Goal: Information Seeking & Learning: Check status

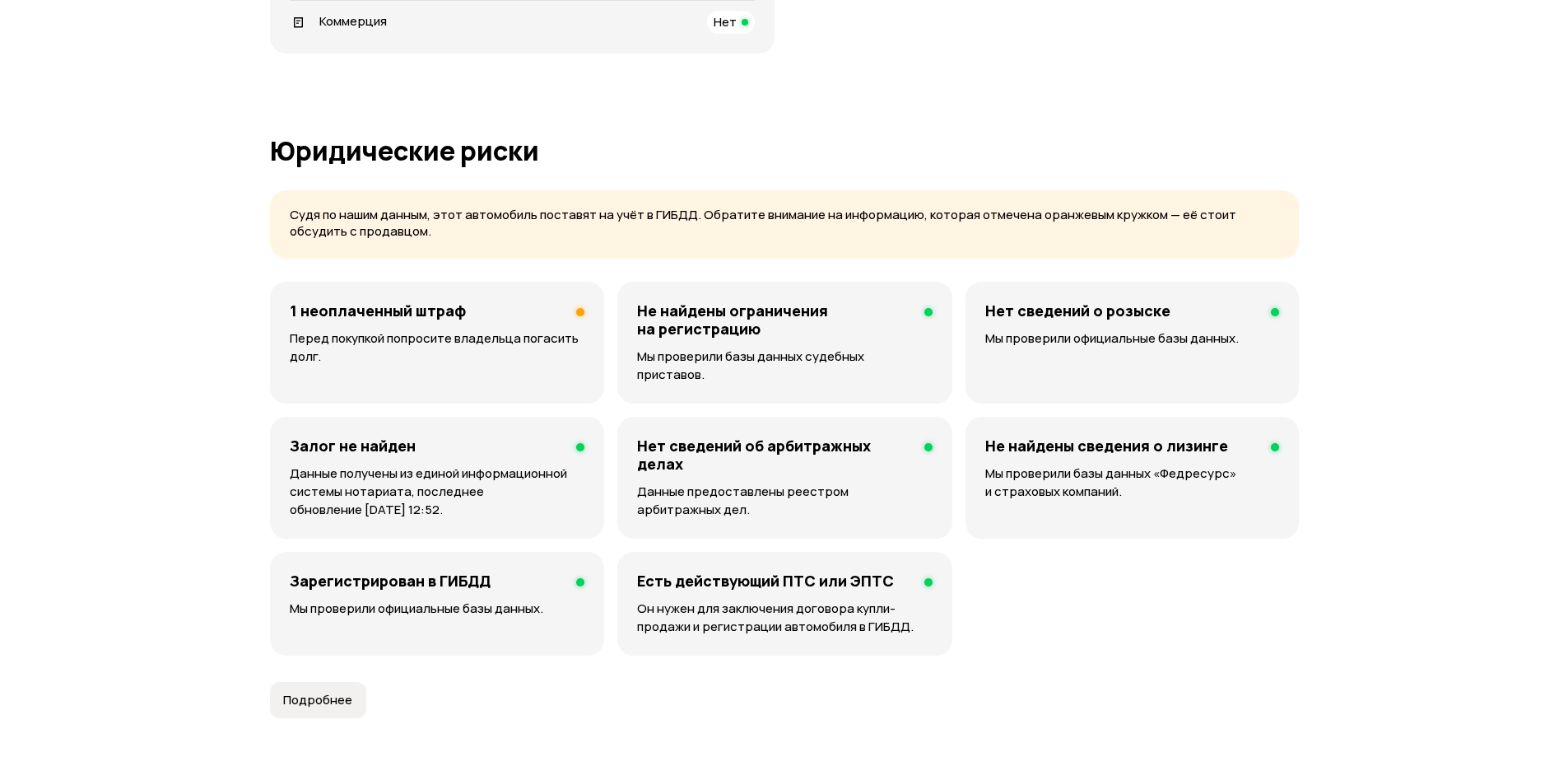
scroll to position [988, 0]
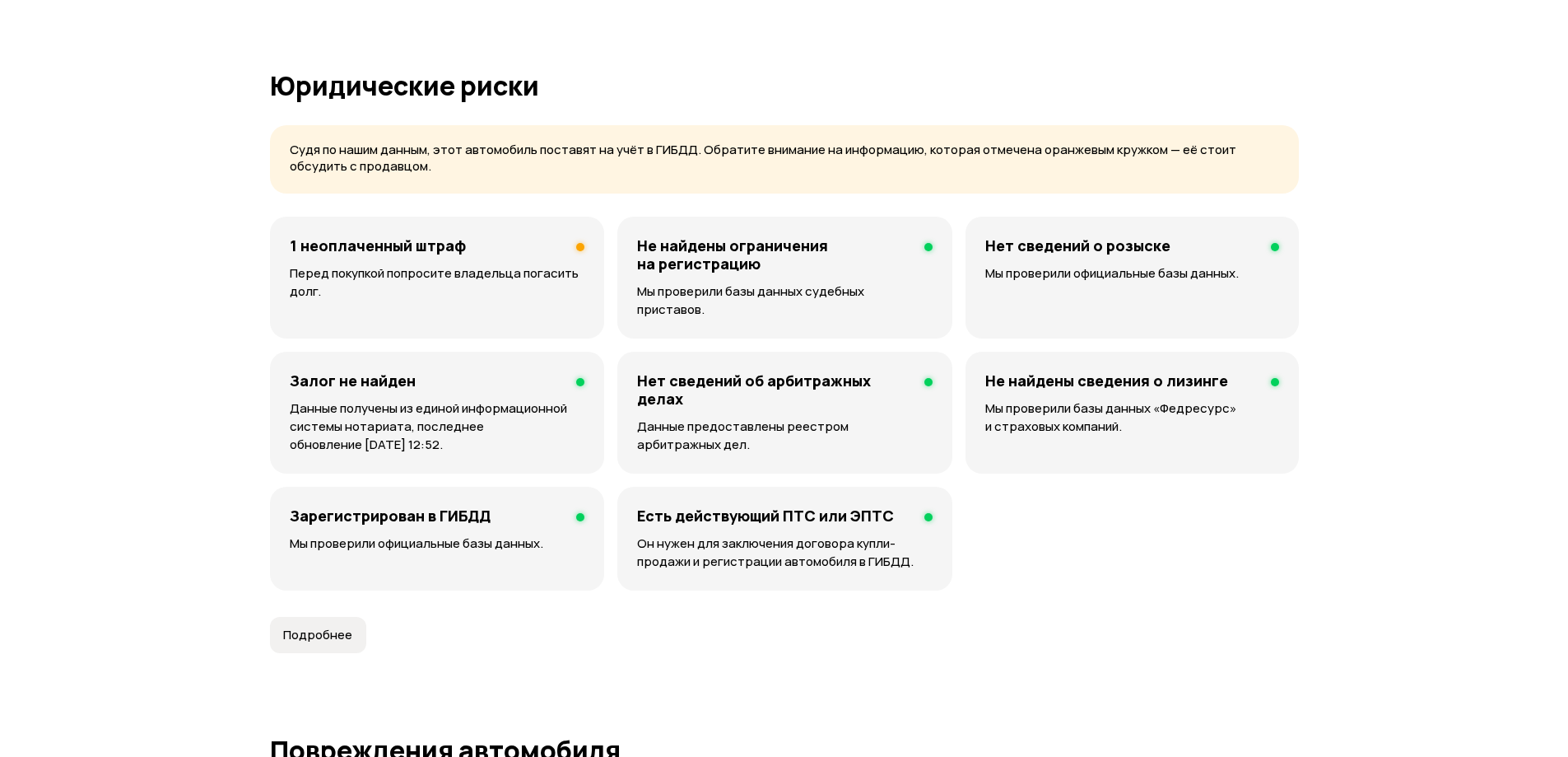
click at [493, 261] on div "1 неоплаченный штраф Перед покупкой попросите владельца погасить долг." at bounding box center [436, 277] width 334 height 122
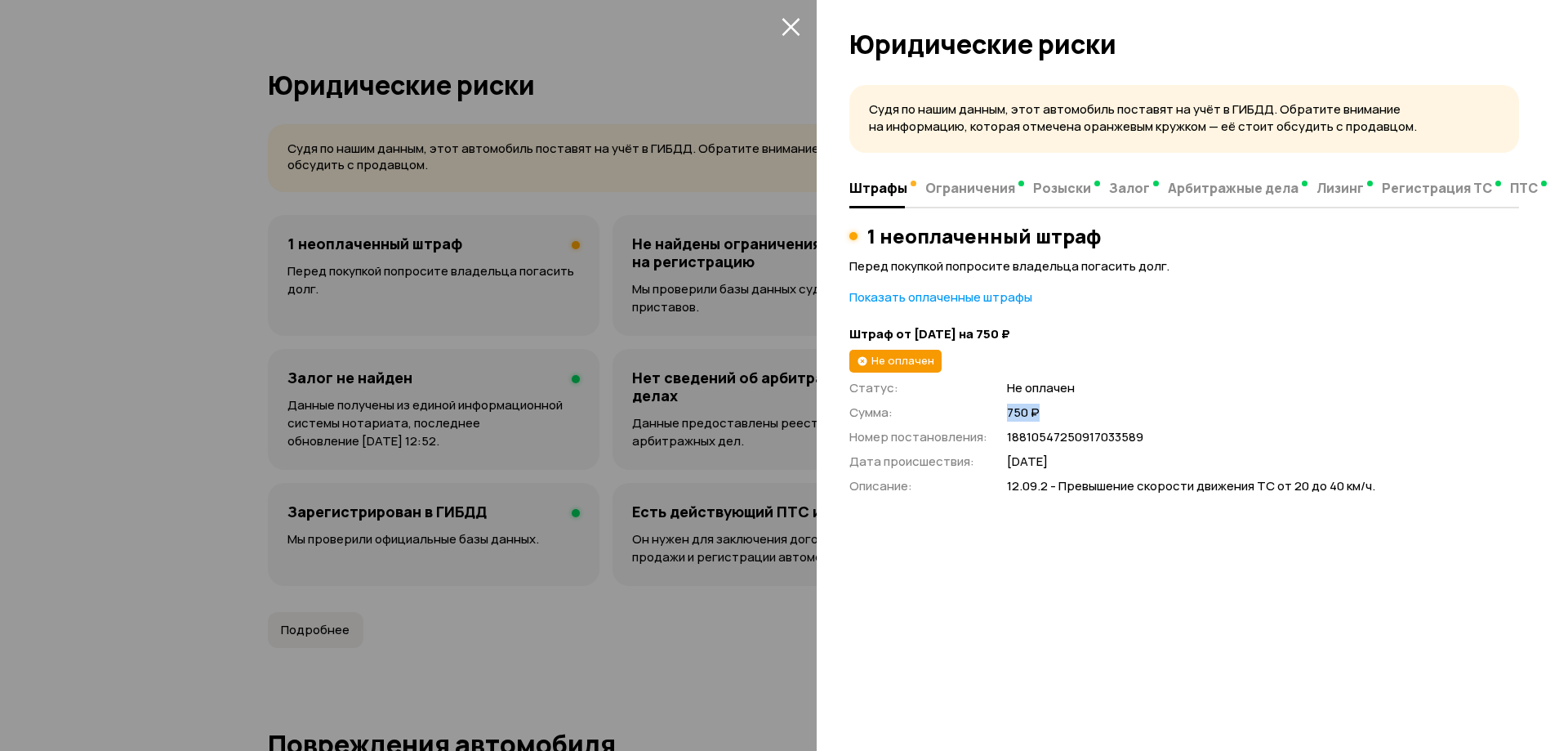
drag, startPoint x: 996, startPoint y: 408, endPoint x: 1138, endPoint y: 409, distance: 142.0
click at [1138, 409] on div "Статус : Не оплачен Сумма : 750 ₽ Номер постановления : 18810547250917033589 Да…" at bounding box center [1184, 436] width 670 height 116
click at [1135, 409] on span "750 ₽" at bounding box center [1263, 413] width 512 height 17
drag, startPoint x: 1003, startPoint y: 407, endPoint x: 1074, endPoint y: 407, distance: 71.0
click at [1073, 407] on div "Статус : Не оплачен Сумма : 750 ₽ Номер постановления : 18810547250917033589 Да…" at bounding box center [1184, 436] width 670 height 116
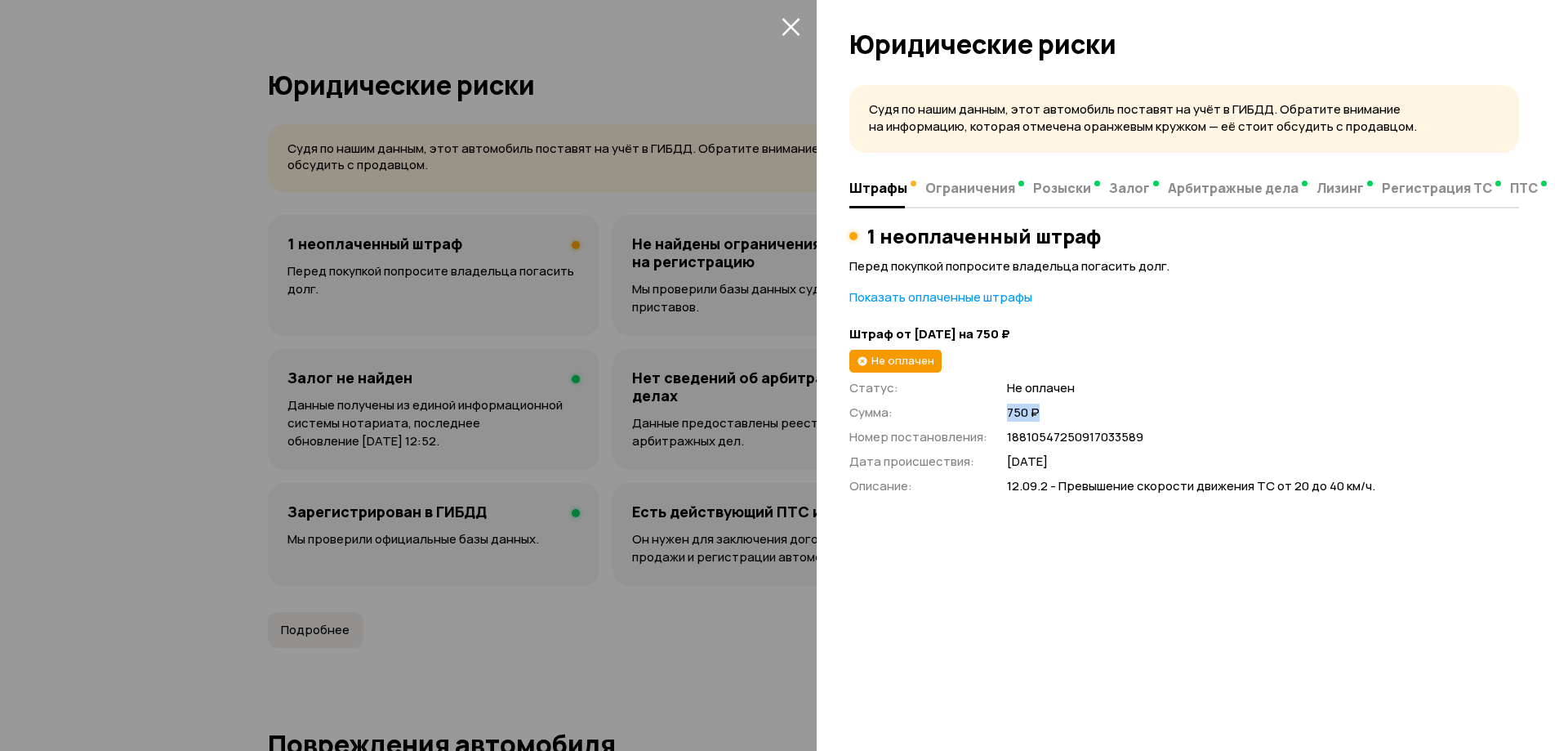
click at [1074, 407] on span "750 ₽" at bounding box center [1263, 413] width 512 height 17
drag, startPoint x: 1003, startPoint y: 459, endPoint x: 1116, endPoint y: 459, distance: 113.0
click at [1116, 459] on div "Статус : Не оплачен Сумма : 750 ₽ Номер постановления : 18810547250917033589 Да…" at bounding box center [1184, 436] width 670 height 116
click at [1116, 459] on span "[DATE]" at bounding box center [1263, 462] width 512 height 17
drag, startPoint x: 998, startPoint y: 461, endPoint x: 1128, endPoint y: 465, distance: 130.1
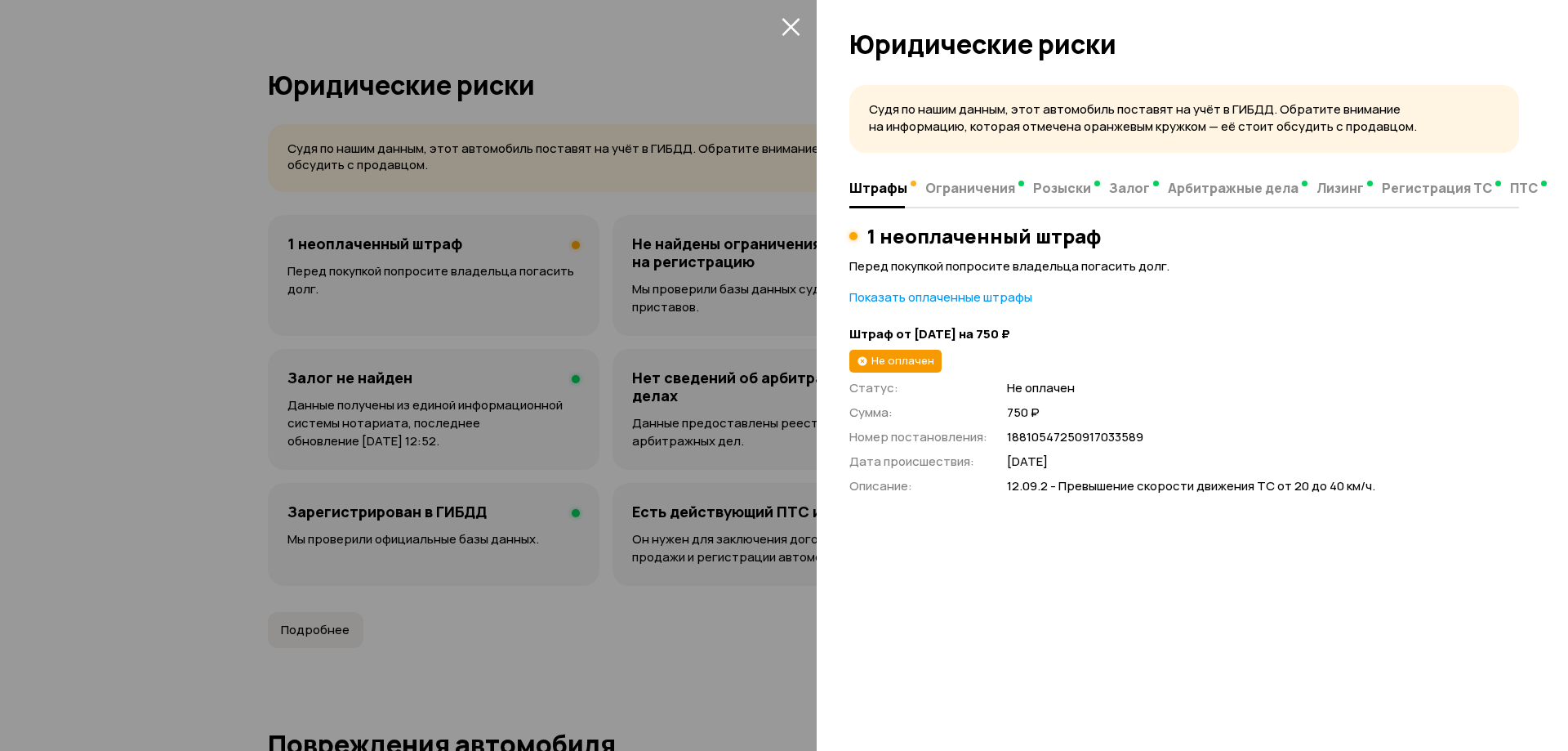
click at [1128, 465] on div "Статус : Не оплачен Сумма : 750 ₽ Номер постановления : 18810547250917033589 Да…" at bounding box center [1184, 436] width 670 height 116
click at [1128, 465] on span "[DATE]" at bounding box center [1263, 462] width 512 height 17
click at [602, 317] on div at bounding box center [784, 376] width 1568 height 751
